Goal: Task Accomplishment & Management: Manage account settings

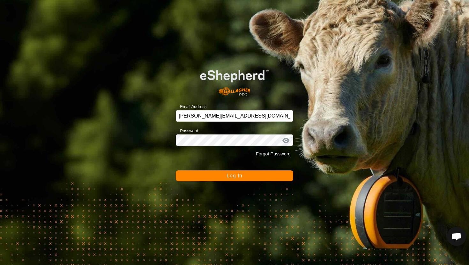
click at [272, 178] on button "Log In" at bounding box center [234, 176] width 117 height 11
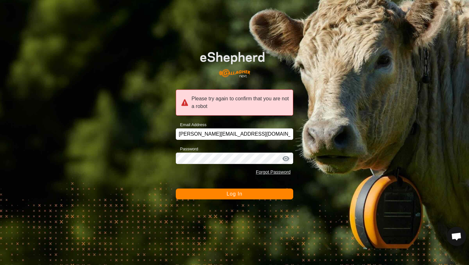
click at [250, 194] on button "Log In" at bounding box center [234, 194] width 117 height 11
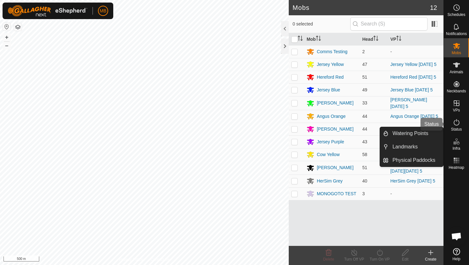
click at [456, 123] on icon at bounding box center [457, 123] width 8 height 8
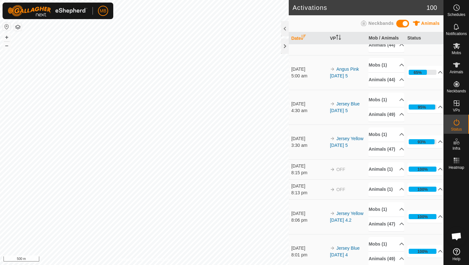
scroll to position [235, 0]
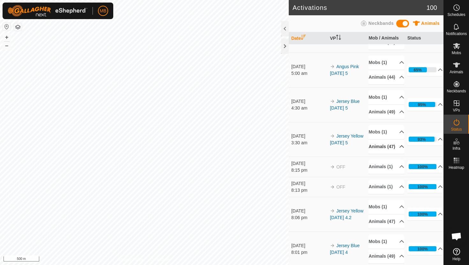
click at [397, 154] on p-accordion-header "Animals (47)" at bounding box center [386, 147] width 36 height 14
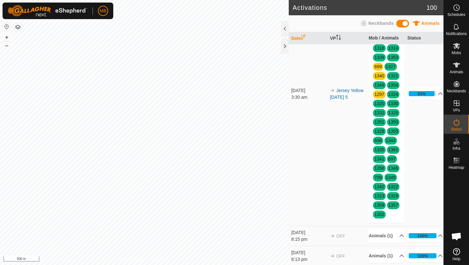
scroll to position [397, 0]
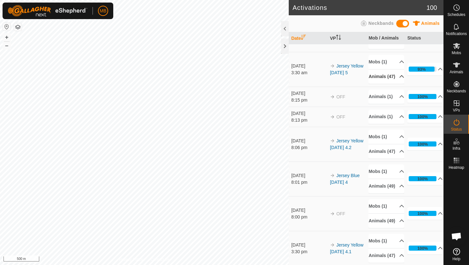
scroll to position [282, 0]
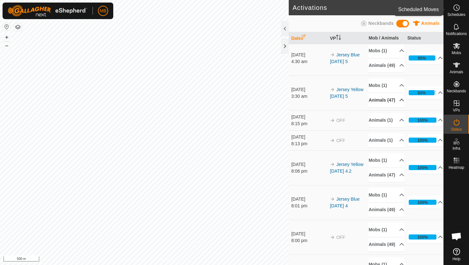
click at [457, 9] on icon at bounding box center [457, 8] width 8 height 8
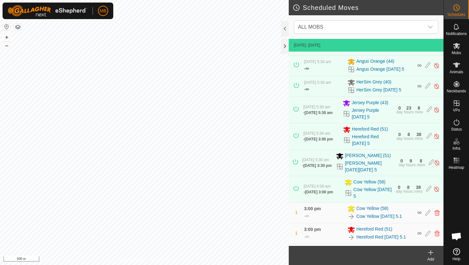
scroll to position [130, 0]
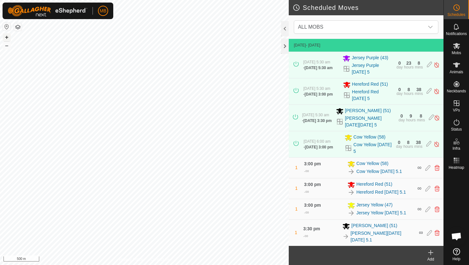
click at [6, 37] on button "+" at bounding box center [7, 37] width 8 height 8
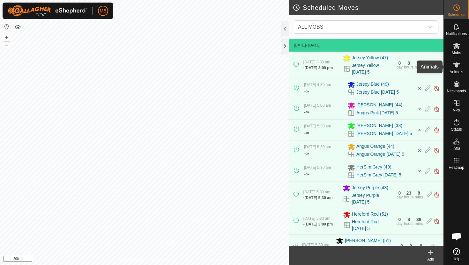
click at [456, 64] on icon at bounding box center [456, 65] width 7 height 5
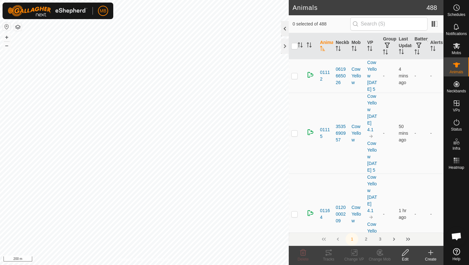
click at [284, 28] on div at bounding box center [285, 28] width 8 height 15
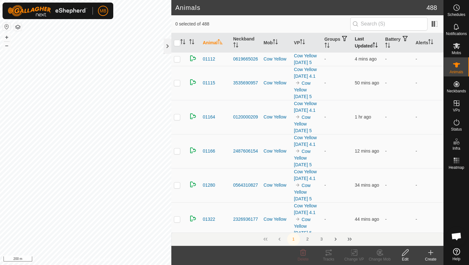
click at [374, 45] on icon "Activate to sort" at bounding box center [375, 44] width 5 height 5
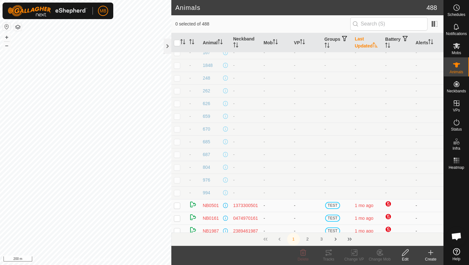
scroll to position [66, 0]
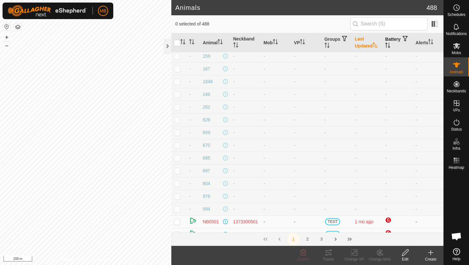
click at [390, 46] on icon "Activate to sort" at bounding box center [387, 45] width 5 height 5
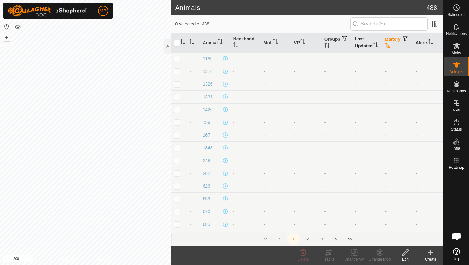
click at [390, 46] on icon "Activate to sort" at bounding box center [387, 45] width 5 height 5
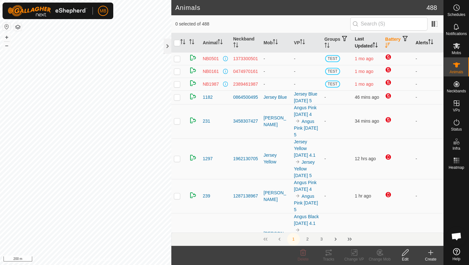
click at [432, 41] on icon "Activate to sort" at bounding box center [430, 41] width 5 height 5
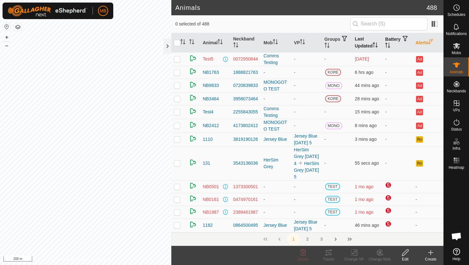
click at [390, 44] on icon "Activate to sort" at bounding box center [387, 45] width 5 height 5
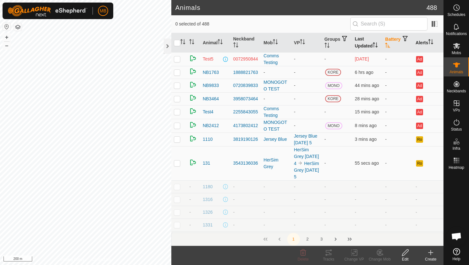
click at [390, 44] on icon "Activate to sort" at bounding box center [387, 45] width 5 height 5
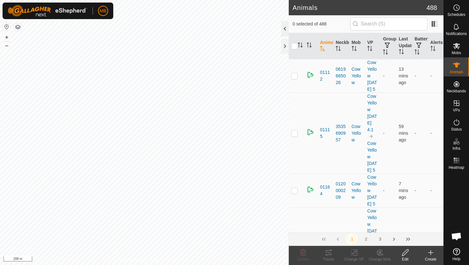
click at [286, 29] on div at bounding box center [285, 28] width 8 height 15
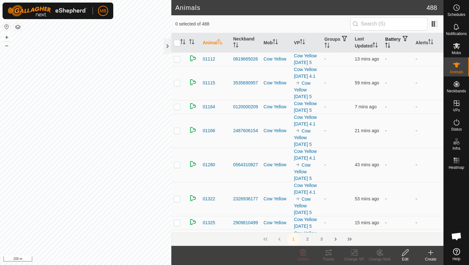
click at [390, 45] on icon "Activate to sort" at bounding box center [387, 45] width 5 height 5
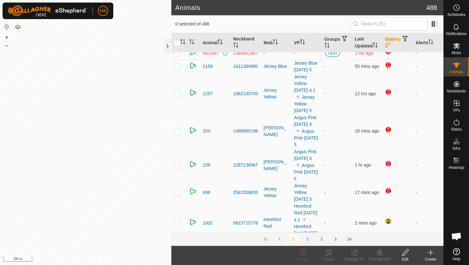
scroll to position [80, 0]
click at [431, 41] on icon "Activate to sort" at bounding box center [430, 41] width 5 height 5
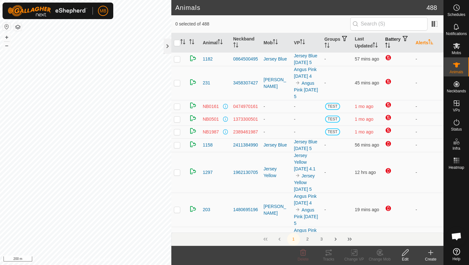
click at [431, 41] on icon "Activate to sort" at bounding box center [430, 41] width 5 height 5
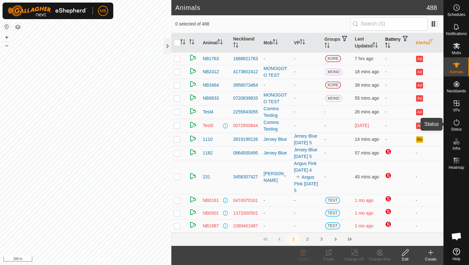
click at [457, 121] on icon at bounding box center [457, 123] width 8 height 8
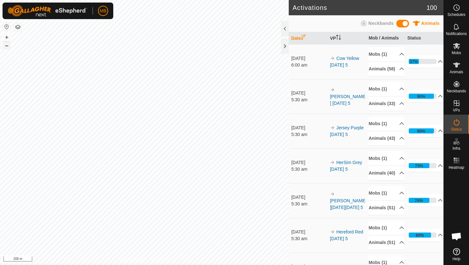
click at [7, 48] on button "–" at bounding box center [7, 46] width 8 height 8
click at [284, 28] on div at bounding box center [285, 28] width 8 height 15
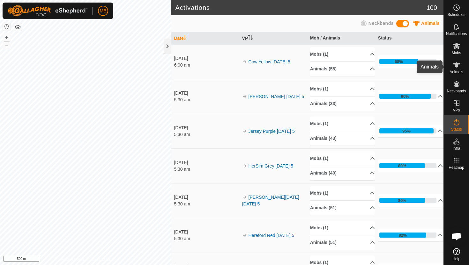
click at [458, 66] on icon at bounding box center [456, 65] width 7 height 5
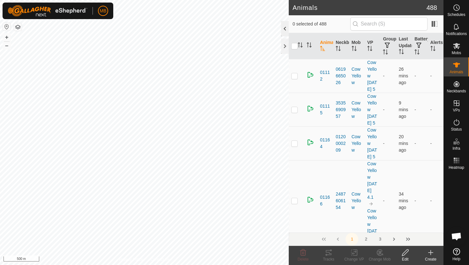
click at [284, 28] on div at bounding box center [285, 28] width 8 height 15
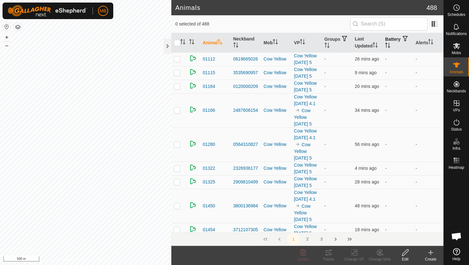
click at [390, 44] on icon "Activate to sort" at bounding box center [387, 45] width 5 height 5
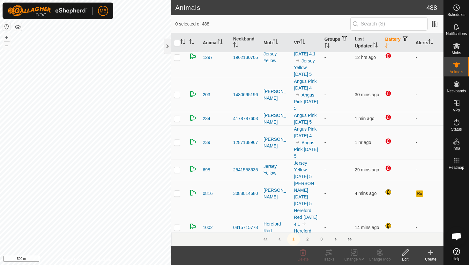
scroll to position [116, 0]
click at [456, 48] on icon at bounding box center [456, 46] width 7 height 6
